Goal: Task Accomplishment & Management: Manage account settings

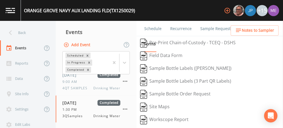
scroll to position [133, 0]
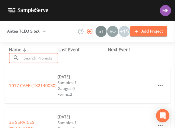
click at [46, 58] on input "text" at bounding box center [40, 58] width 37 height 10
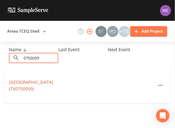
type input "0750009"
click at [29, 81] on link "[GEOGRAPHIC_DATA] (TX0750009)" at bounding box center [31, 85] width 44 height 13
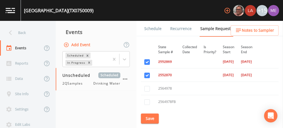
scroll to position [174, 0]
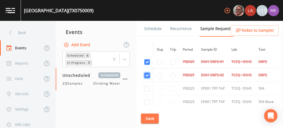
click at [146, 73] on input "checkbox" at bounding box center [147, 76] width 6 height 6
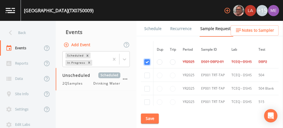
click at [147, 59] on input "checkbox" at bounding box center [147, 62] width 6 height 6
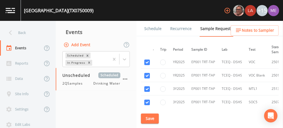
scroll to position [240, 0]
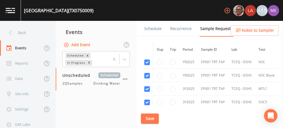
click at [146, 27] on link "Schedule" at bounding box center [152, 29] width 19 height 16
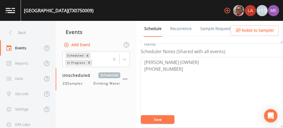
scroll to position [147, 0]
